Goal: Check status: Check status

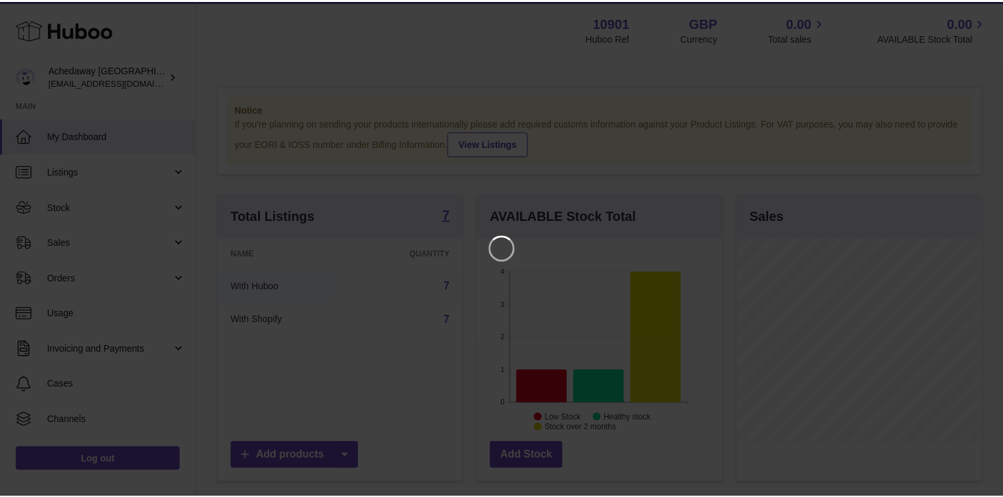
scroll to position [205, 247]
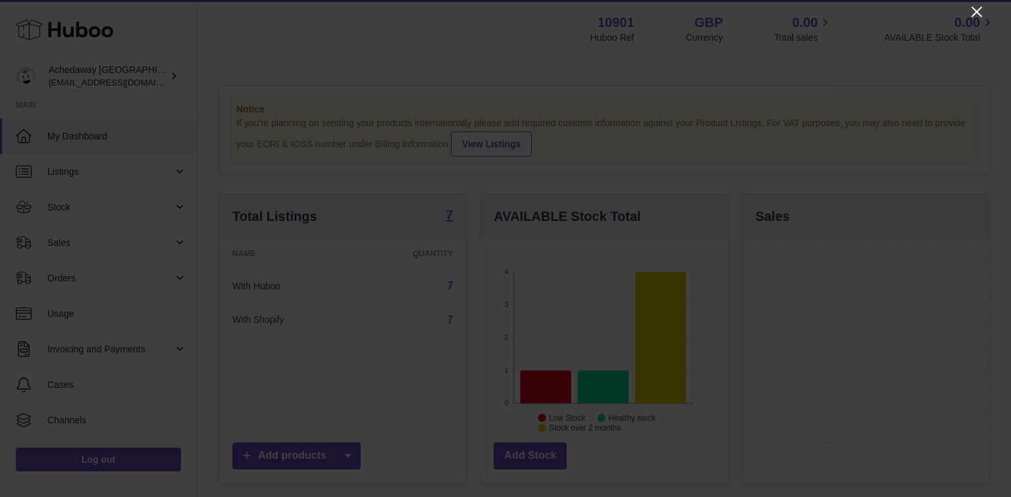
click at [977, 11] on icon "Close" at bounding box center [976, 12] width 11 height 11
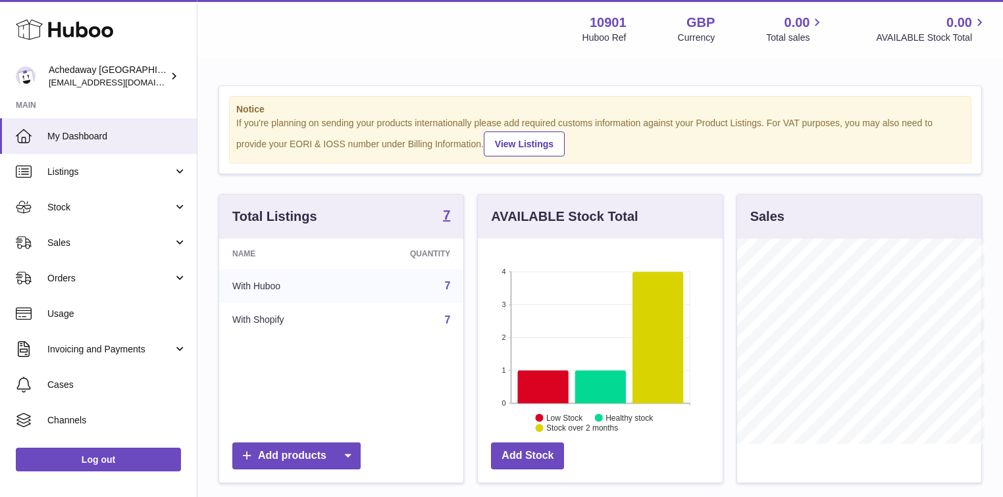
scroll to position [657828, 657788]
click at [45, 241] on link "Sales" at bounding box center [98, 243] width 197 height 36
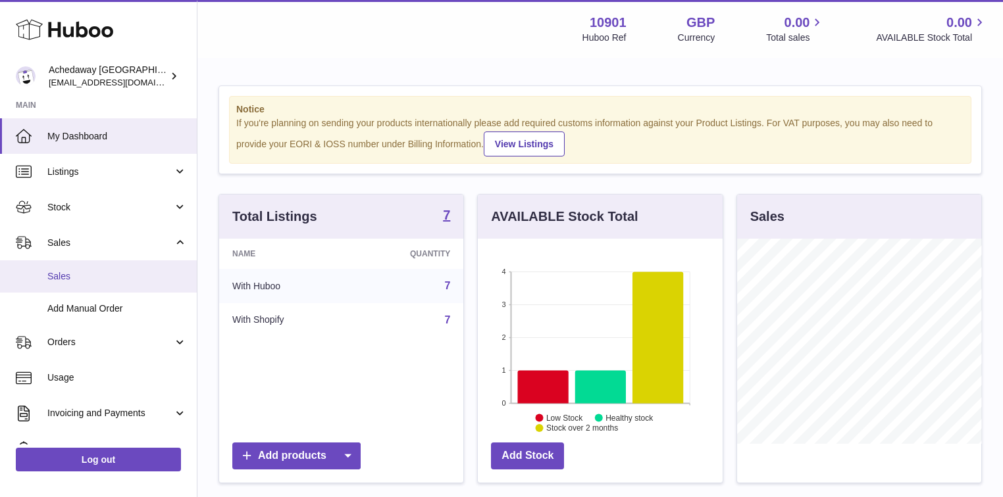
click at [63, 284] on link "Sales" at bounding box center [98, 277] width 197 height 32
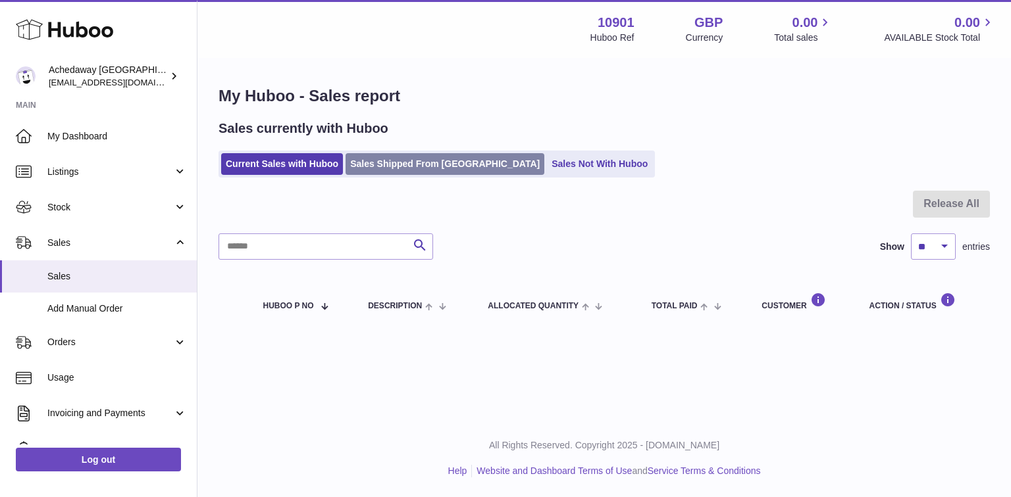
click at [382, 166] on link "Sales Shipped From Huboo" at bounding box center [444, 164] width 199 height 22
